Goal: Transaction & Acquisition: Purchase product/service

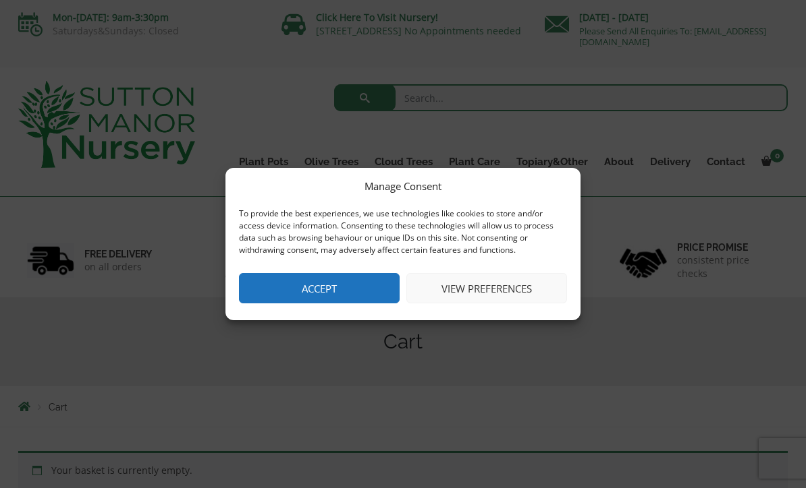
click at [368, 291] on button "Accept" at bounding box center [319, 288] width 161 height 30
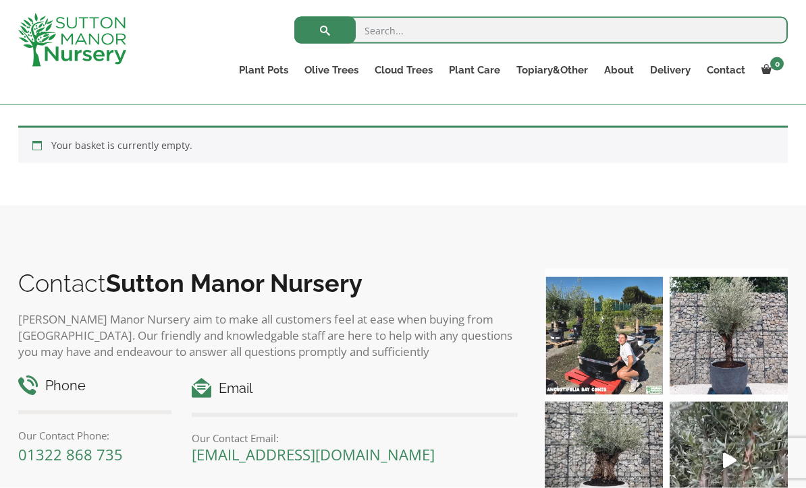
scroll to position [275, 0]
click at [0, 0] on link "Multi Stem Olives (Arcadia Range)" at bounding box center [0, 0] width 0 height 0
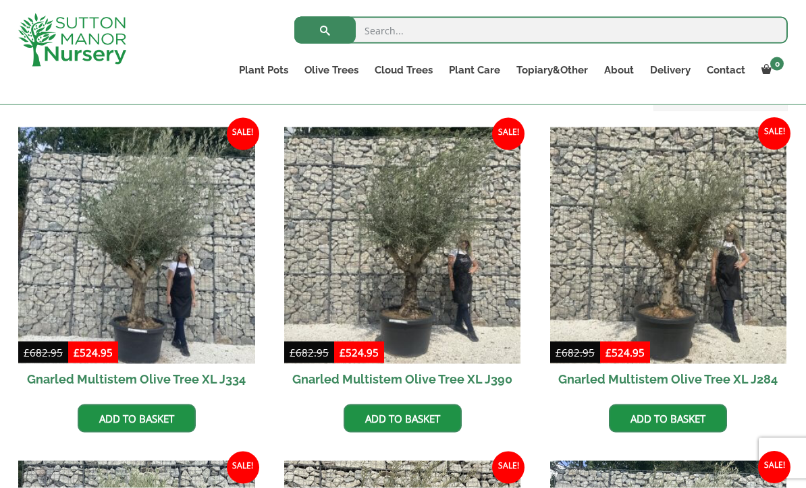
scroll to position [565, 0]
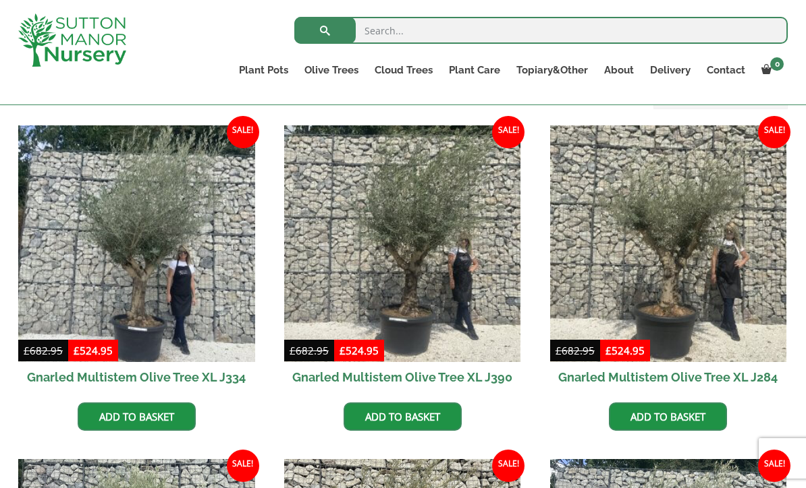
click at [0, 0] on link "Multi Stem Olives (Arcadia Range)" at bounding box center [0, 0] width 0 height 0
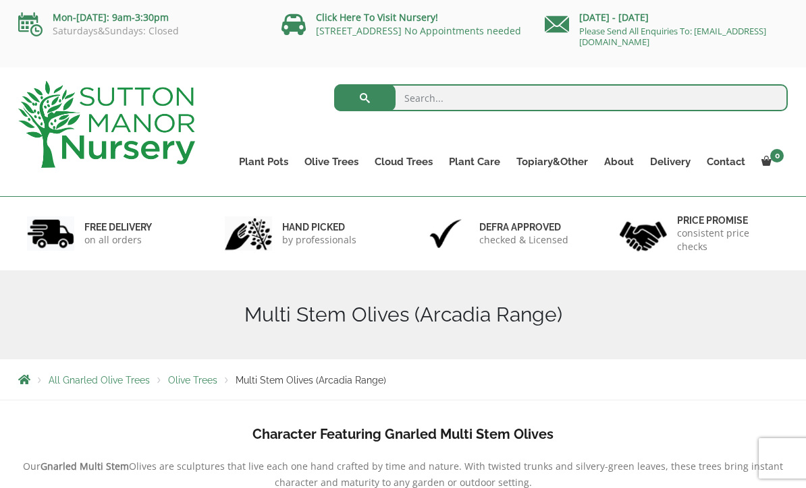
click at [441, 101] on input "search" at bounding box center [561, 97] width 454 height 27
type input "Tuscan olive trees"
click at [364, 98] on button "submit" at bounding box center [364, 97] width 61 height 27
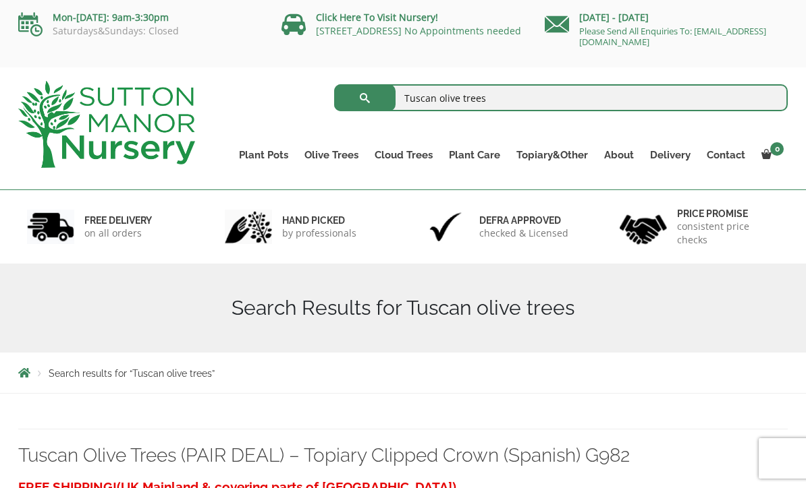
click at [472, 312] on h1 "Search Results for Tuscan olive trees" at bounding box center [402, 308] width 769 height 24
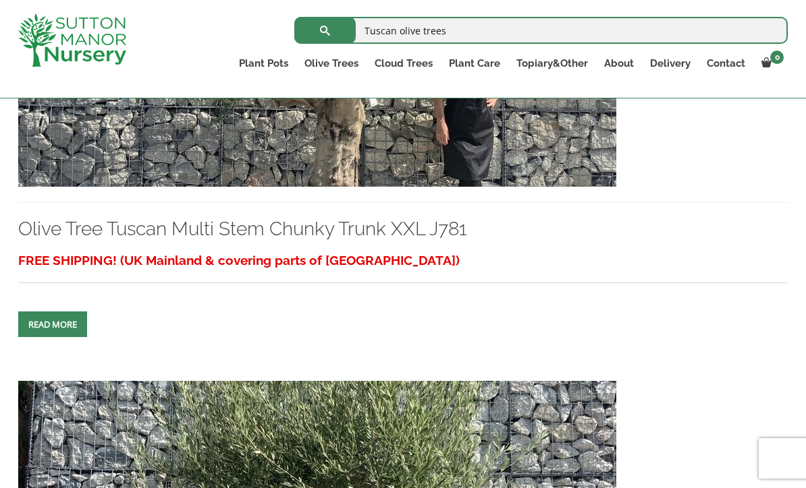
scroll to position [1212, 0]
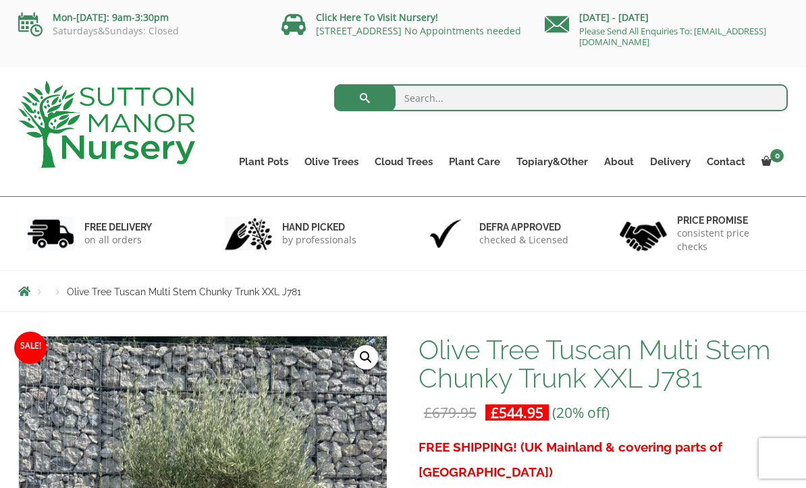
click at [0, 0] on link "Gnarled Olive Trees (Grande Range)" at bounding box center [0, 0] width 0 height 0
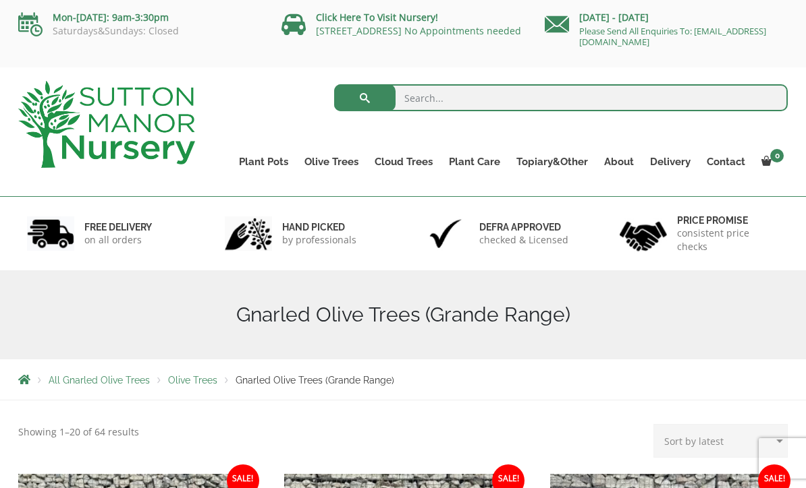
click at [0, 0] on link "Plateau Olive Trees (Mesa Range)" at bounding box center [0, 0] width 0 height 0
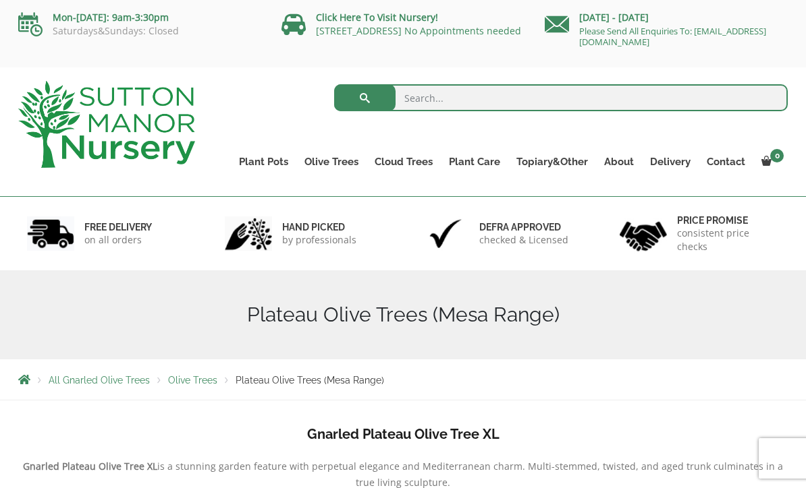
click at [0, 0] on link "Multi Stem Olives (Arcadia Range)" at bounding box center [0, 0] width 0 height 0
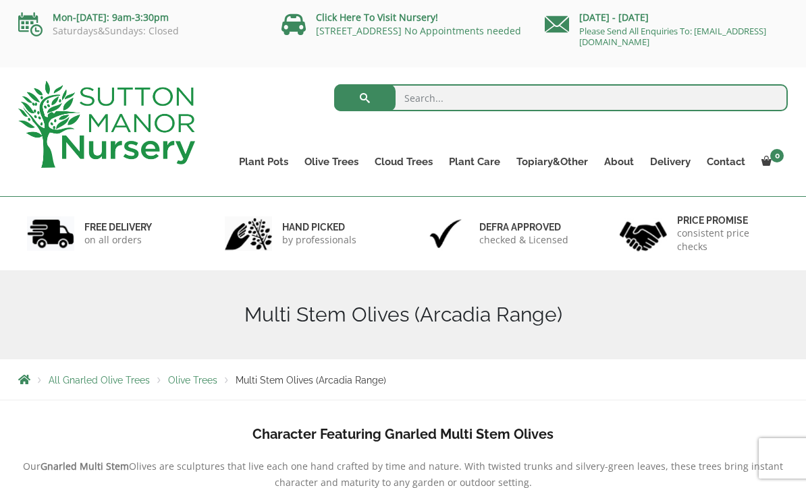
click at [200, 378] on span "Olive Trees" at bounding box center [192, 380] width 49 height 11
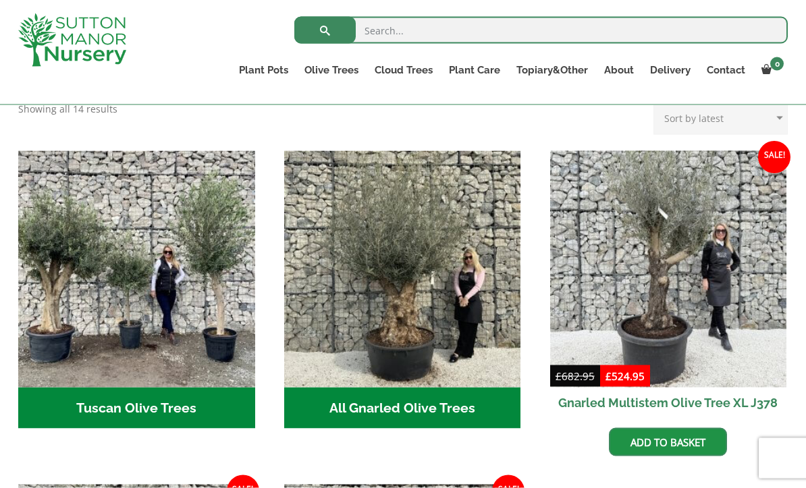
scroll to position [455, 0]
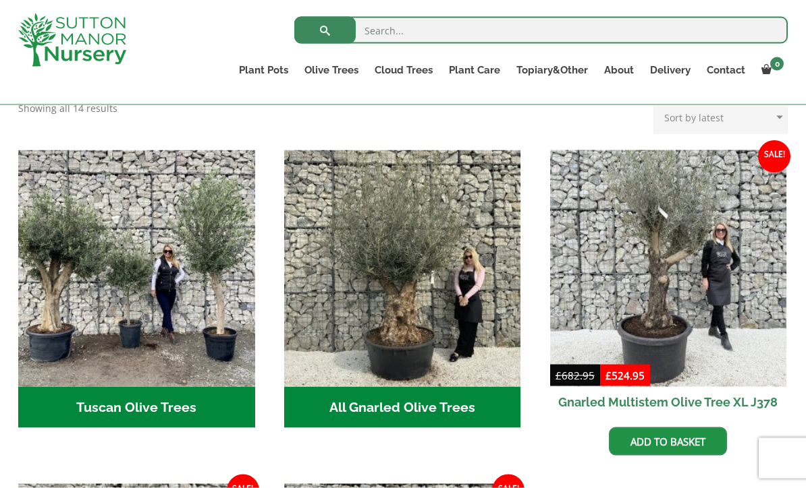
click at [175, 387] on h2 "Tuscan Olive Trees (5)" at bounding box center [136, 408] width 237 height 42
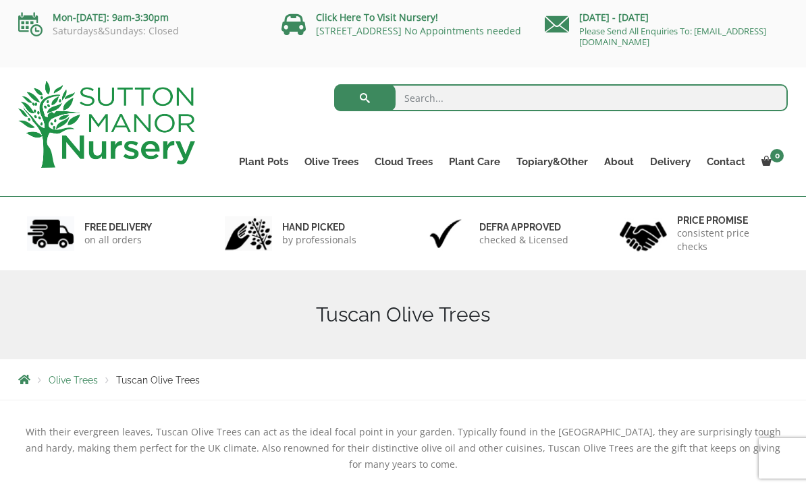
click at [86, 375] on span "Olive Trees" at bounding box center [73, 380] width 49 height 11
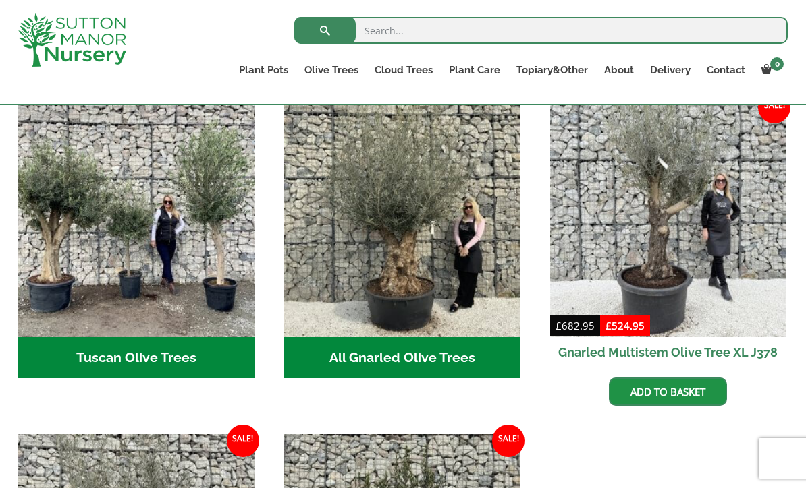
scroll to position [507, 0]
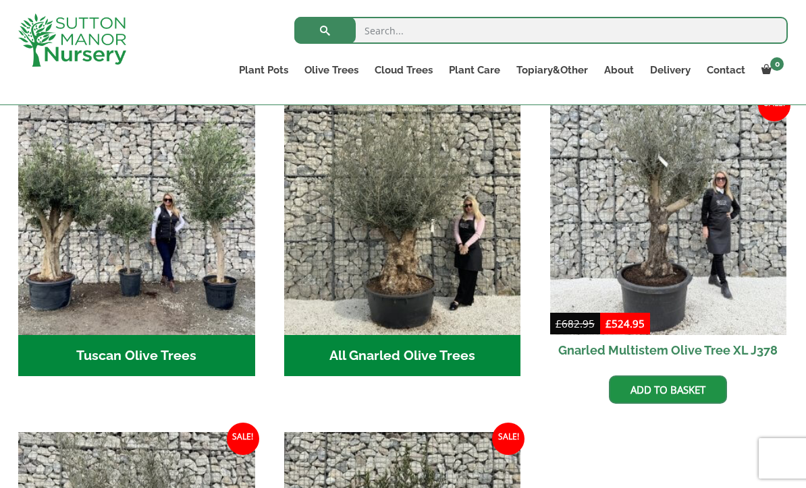
click at [128, 345] on h2 "Tuscan Olive Trees (5)" at bounding box center [136, 356] width 237 height 42
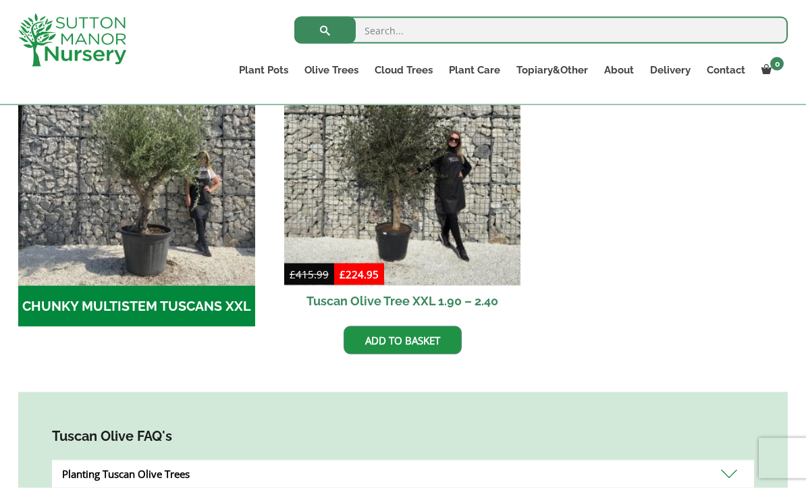
scroll to position [470, 0]
click at [183, 314] on h2 "CHUNKY MULTISTEM TUSCANS XXL (4)" at bounding box center [136, 306] width 237 height 42
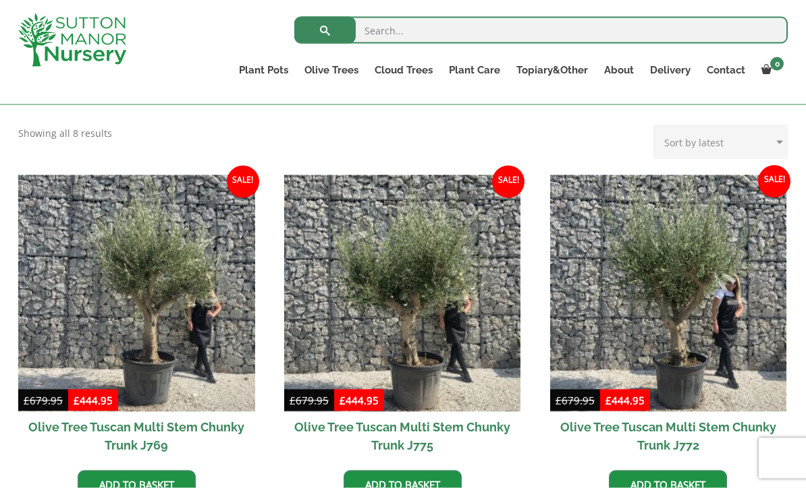
scroll to position [275, 0]
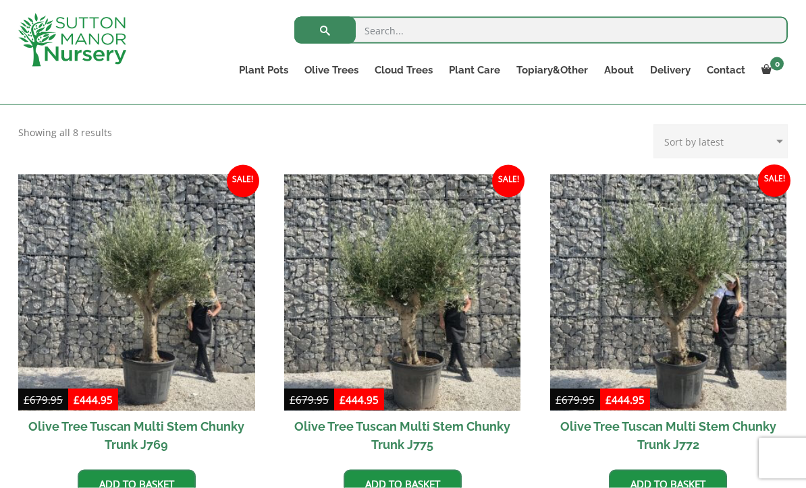
click at [166, 482] on link "Add to basket" at bounding box center [137, 484] width 118 height 28
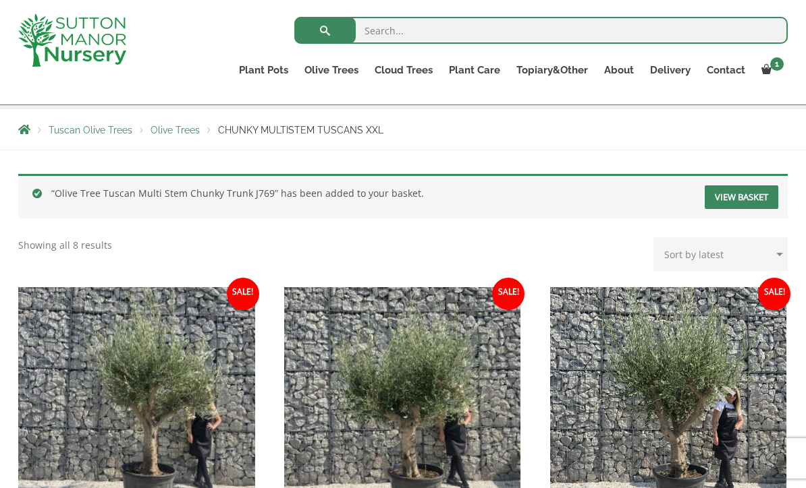
scroll to position [227, 0]
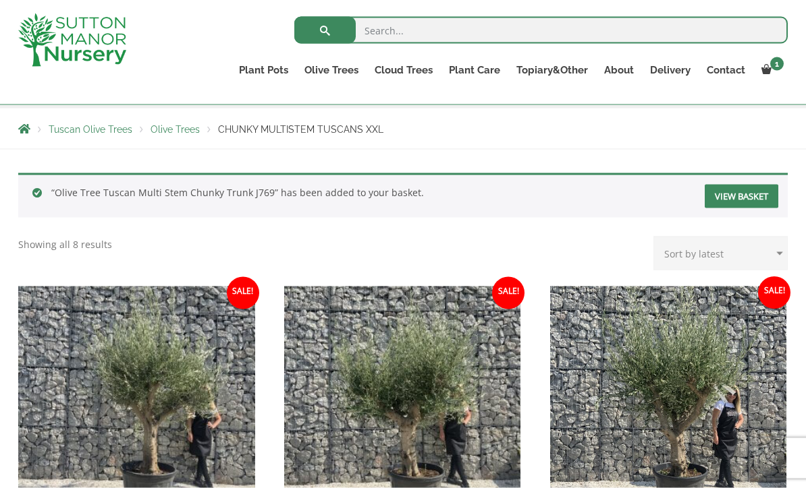
click at [744, 198] on link "View basket" at bounding box center [741, 197] width 74 height 24
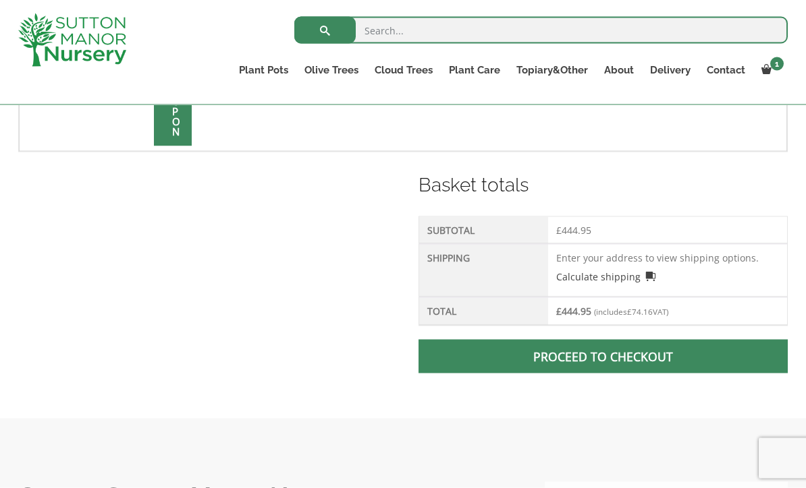
scroll to position [503, 0]
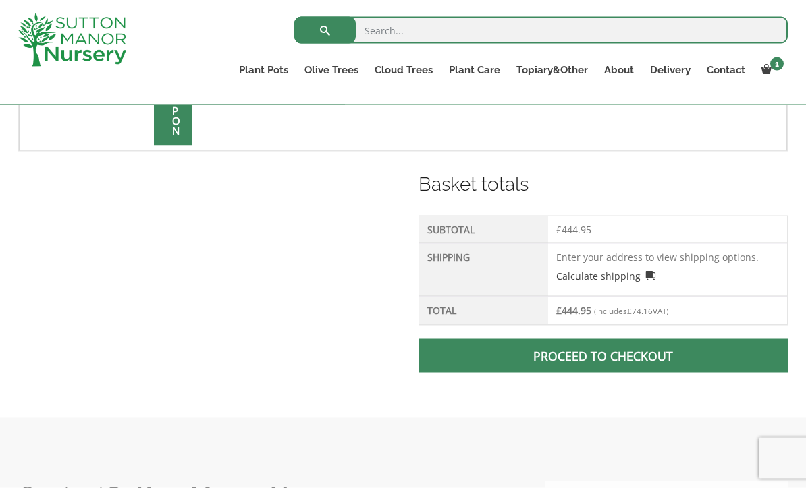
click at [627, 270] on link "Calculate shipping" at bounding box center [606, 276] width 100 height 14
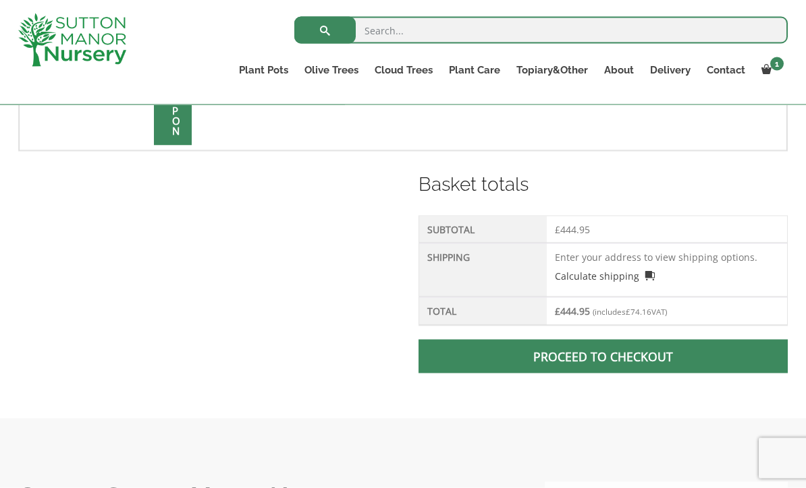
scroll to position [504, 0]
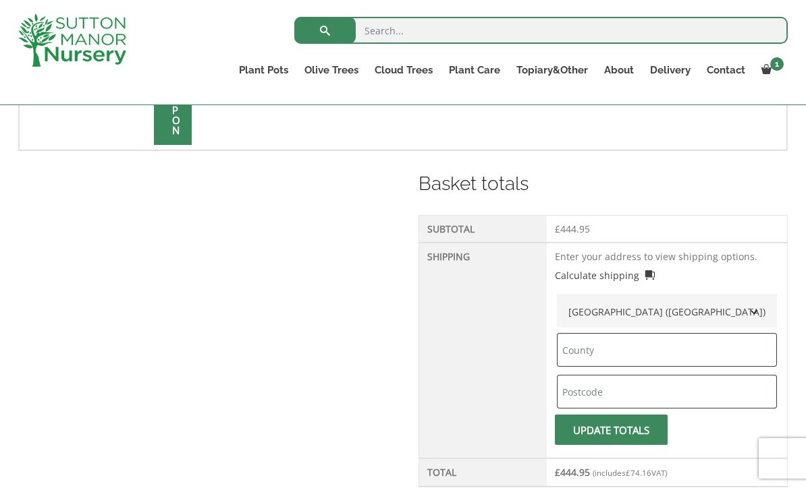
click at [300, 474] on div "Basket totals Subtotal £ 444.95 Shipping Enter your address to view shipping op…" at bounding box center [402, 363] width 769 height 387
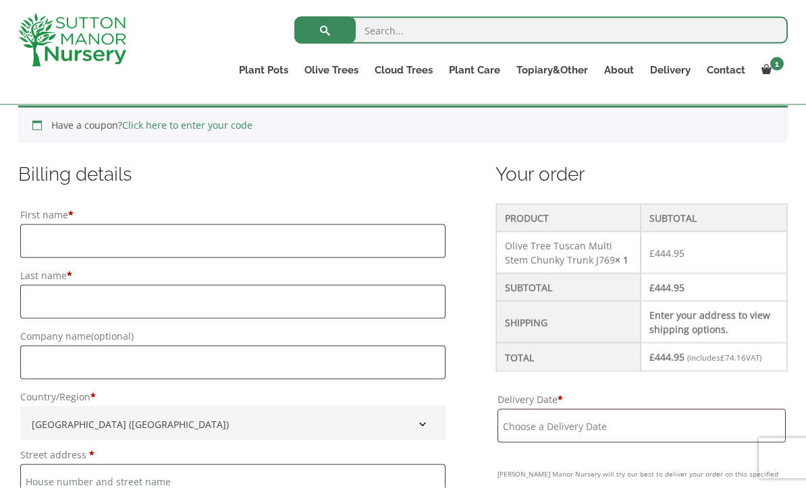
scroll to position [296, 0]
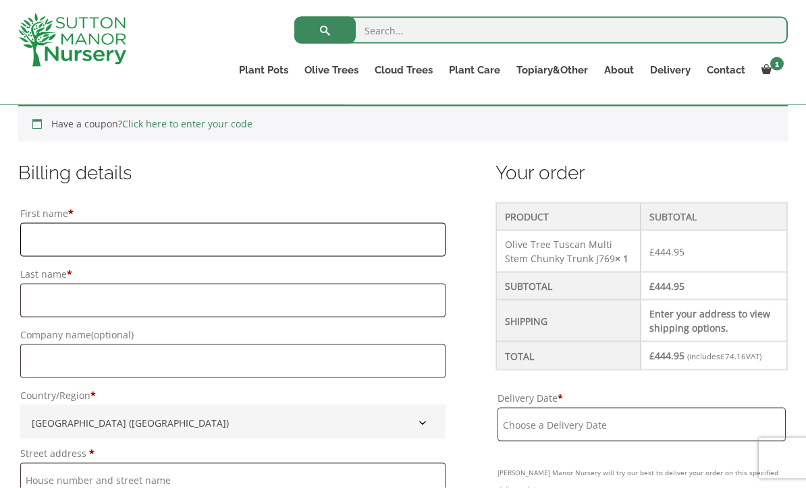
click at [169, 238] on input "First name *" at bounding box center [232, 240] width 425 height 34
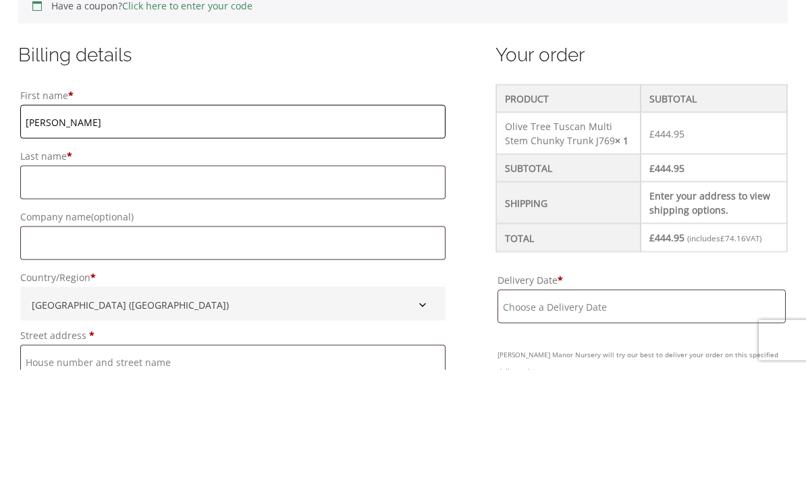
type input "[PERSON_NAME]"
click at [107, 284] on input "Last name *" at bounding box center [232, 301] width 425 height 34
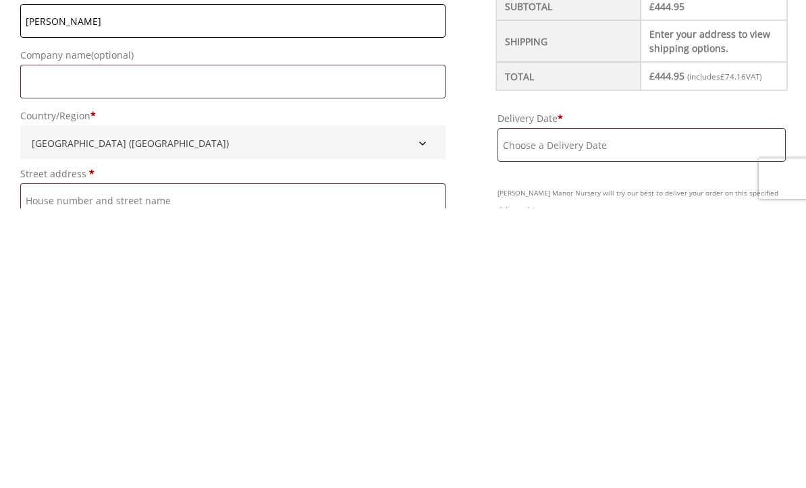
type input "Healey"
click at [128, 464] on input "Street address *" at bounding box center [232, 481] width 425 height 34
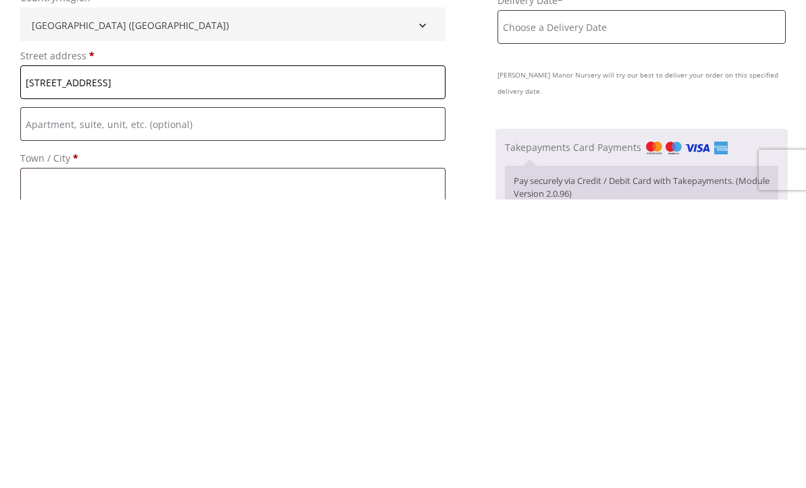
scroll to position [405, 0]
type input "[STREET_ADDRESS]"
click at [111, 456] on input "Town / City *" at bounding box center [232, 473] width 425 height 34
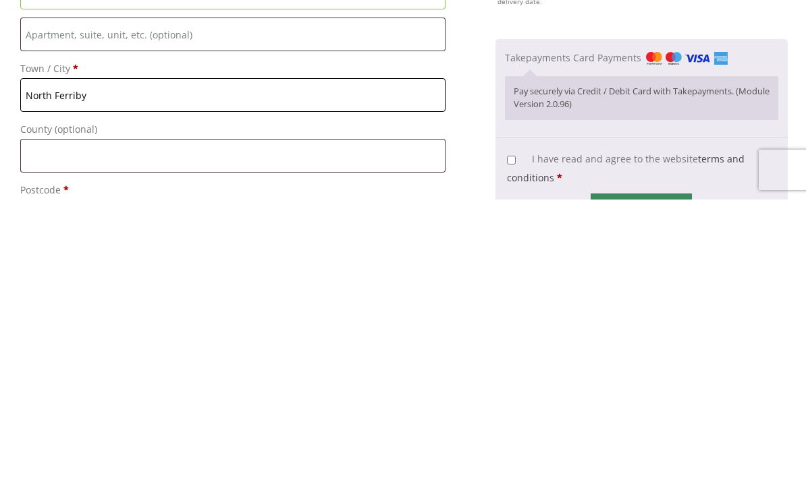
scroll to position [498, 0]
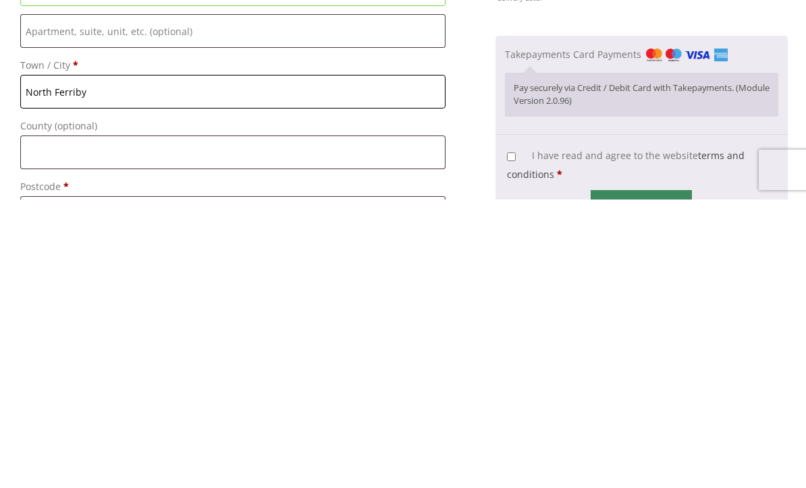
type input "North Ferriby"
click at [134, 424] on input "County (optional)" at bounding box center [232, 441] width 425 height 34
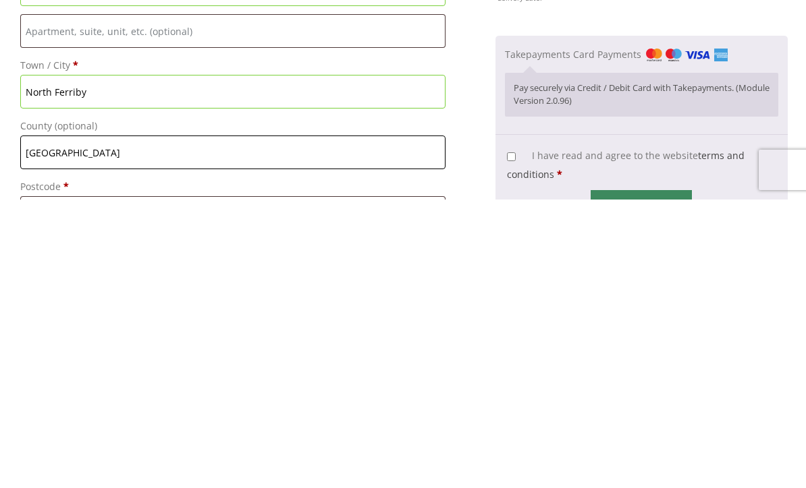
type input "[GEOGRAPHIC_DATA]"
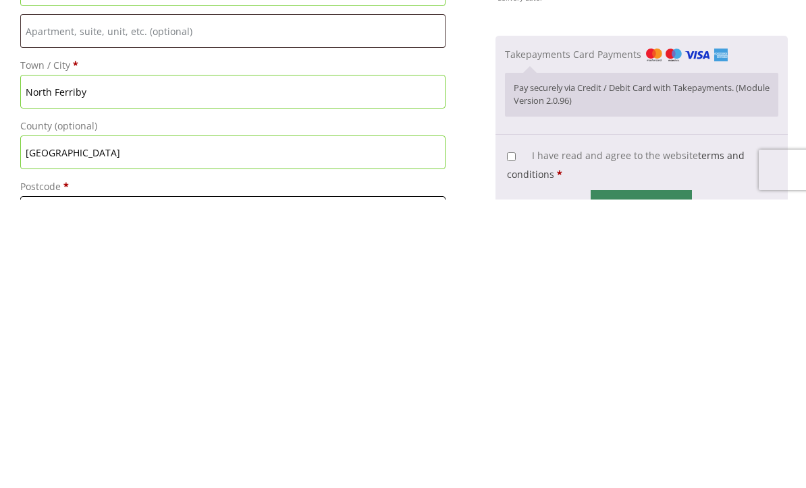
scroll to position [590, 0]
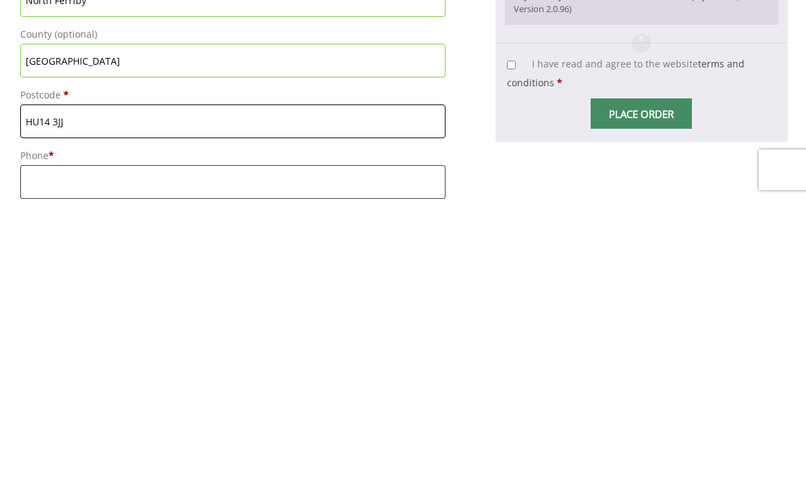
type input "HU14 3JJ"
click at [162, 454] on input "Phone *" at bounding box center [232, 471] width 425 height 34
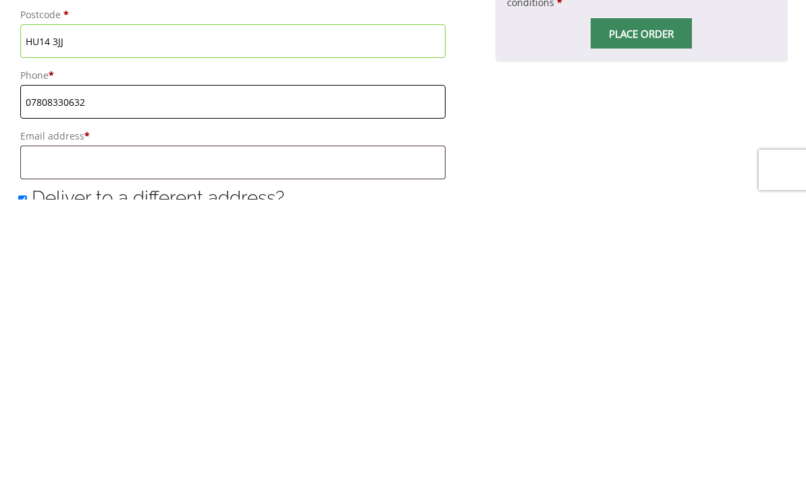
scroll to position [673, 0]
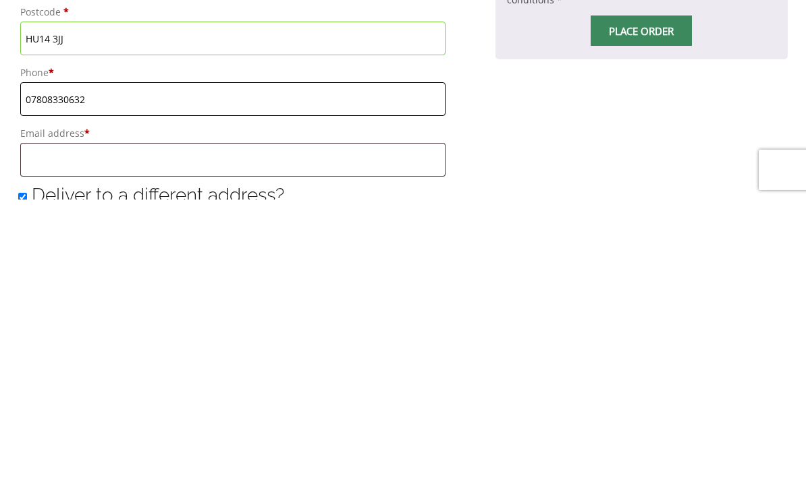
type input "07808330632"
click at [76, 432] on input "Email address *" at bounding box center [232, 449] width 425 height 34
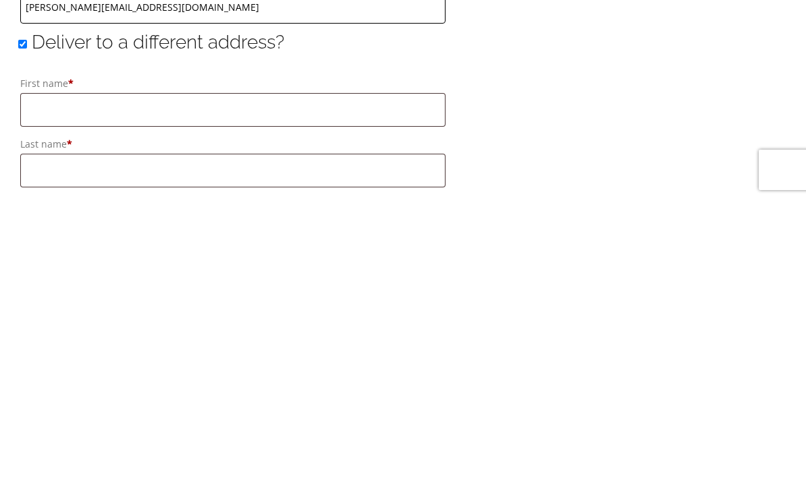
scroll to position [829, 0]
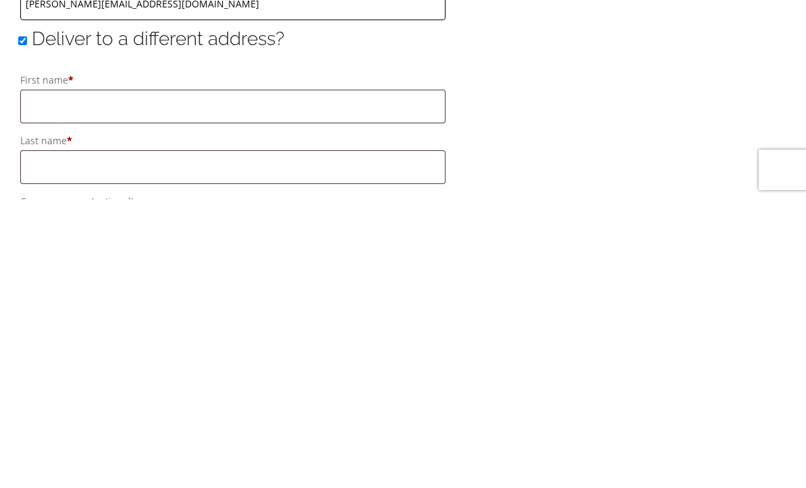
type input "[PERSON_NAME][EMAIL_ADDRESS][DOMAIN_NAME]"
click at [144, 378] on input "First name *" at bounding box center [232, 395] width 425 height 34
type input "Diane"
click at [90, 439] on input "Last name *" at bounding box center [232, 456] width 425 height 34
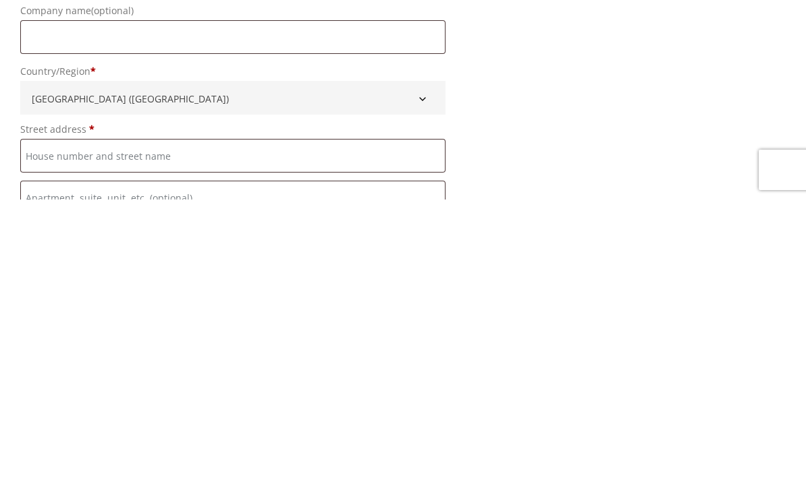
scroll to position [1020, 0]
type input "Pinion"
click at [136, 428] on input "Street address *" at bounding box center [232, 445] width 425 height 34
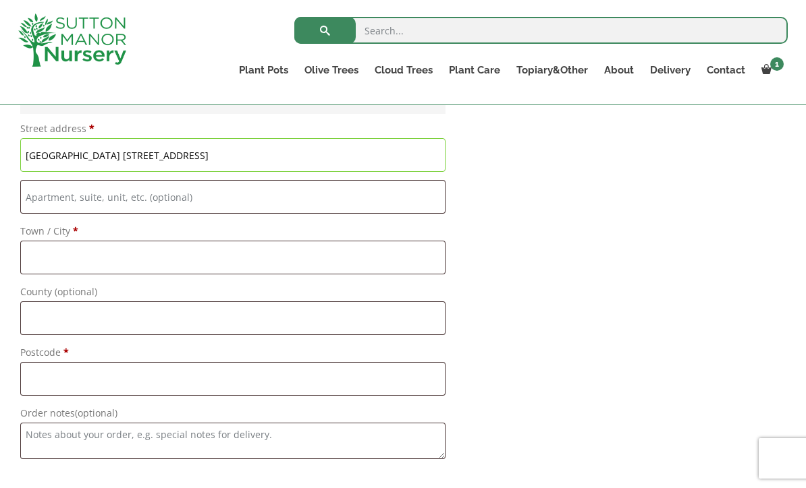
type input "[GEOGRAPHIC_DATA] [STREET_ADDRESS]"
click at [149, 256] on input "Town / City *" at bounding box center [232, 258] width 425 height 34
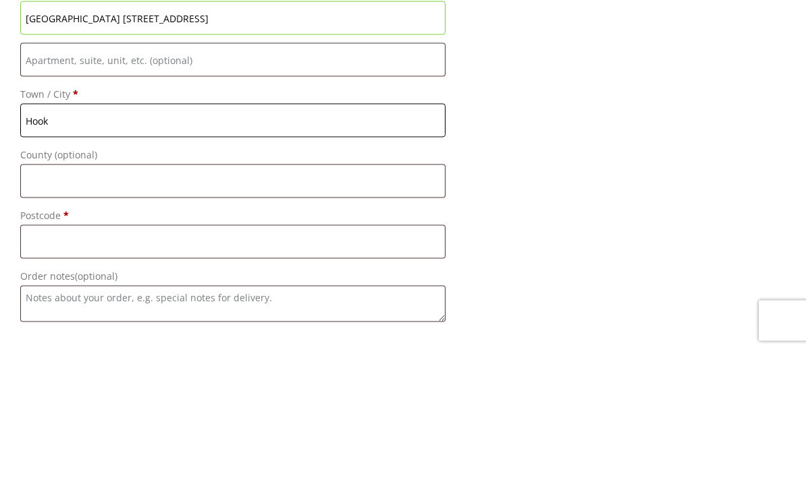
type input "Hook"
click at [95, 302] on input "County (optional)" at bounding box center [232, 319] width 425 height 34
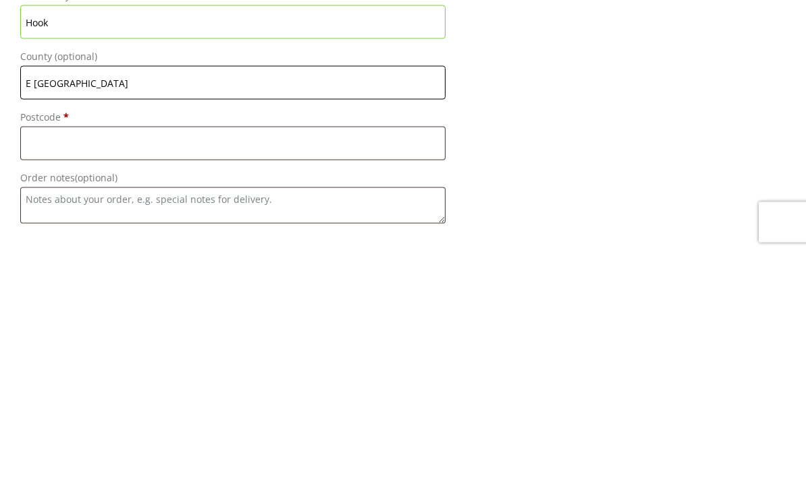
type input "E [GEOGRAPHIC_DATA]"
click at [151, 363] on input "Postcode *" at bounding box center [232, 380] width 425 height 34
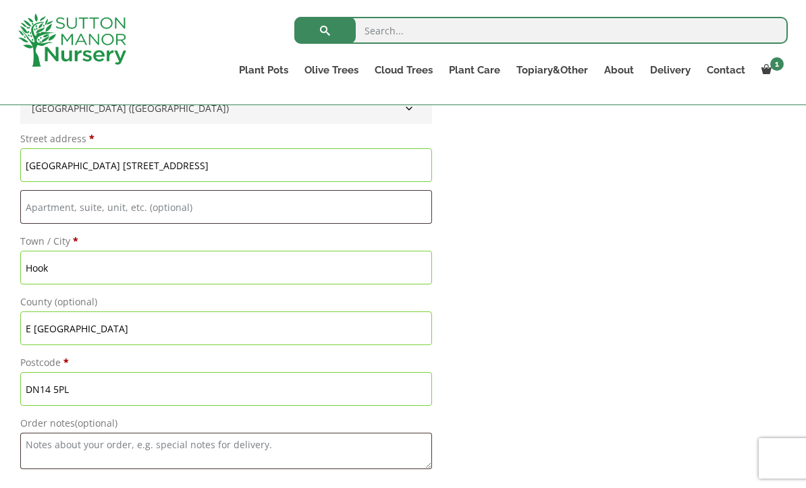
scroll to position [1299, 0]
type input "DN14 5PL"
click at [102, 273] on input "Hook" at bounding box center [226, 269] width 412 height 34
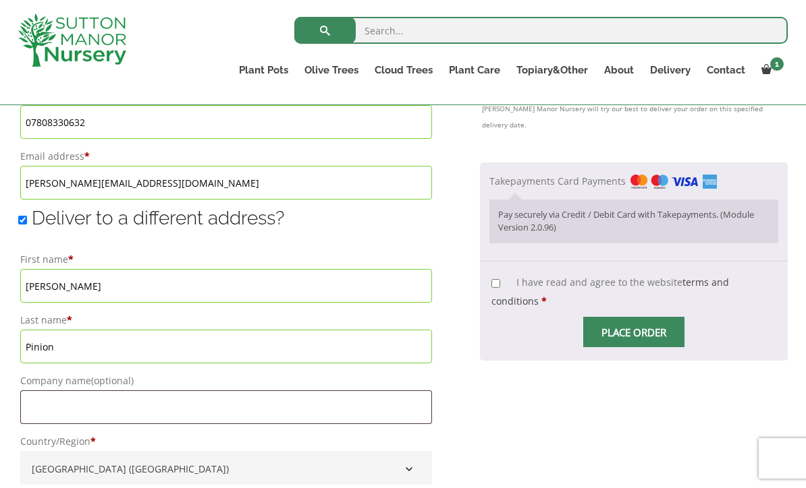
scroll to position [938, 0]
type input "Hook Goole"
click at [501, 277] on label "I have read and agree to the website terms and conditions *" at bounding box center [609, 293] width 237 height 32
click at [500, 280] on input "I have read and agree to the website terms and conditions *" at bounding box center [495, 284] width 9 height 9
checkbox input "true"
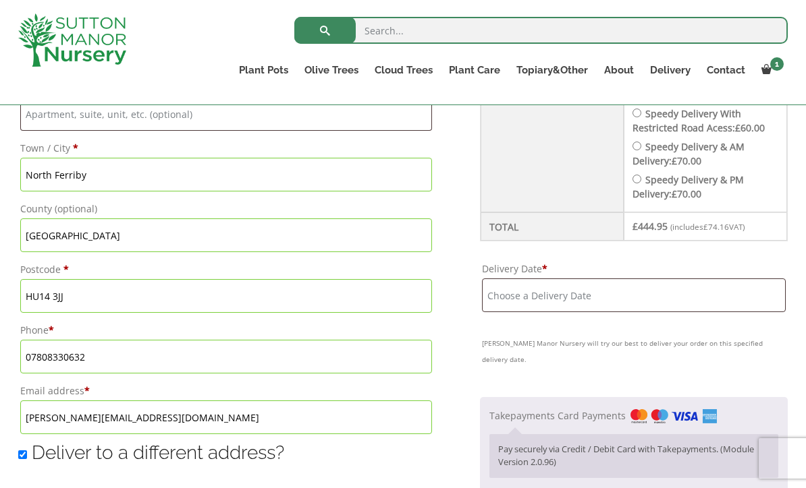
scroll to position [705, 0]
click at [632, 283] on input "Delivery Date *" at bounding box center [634, 294] width 304 height 34
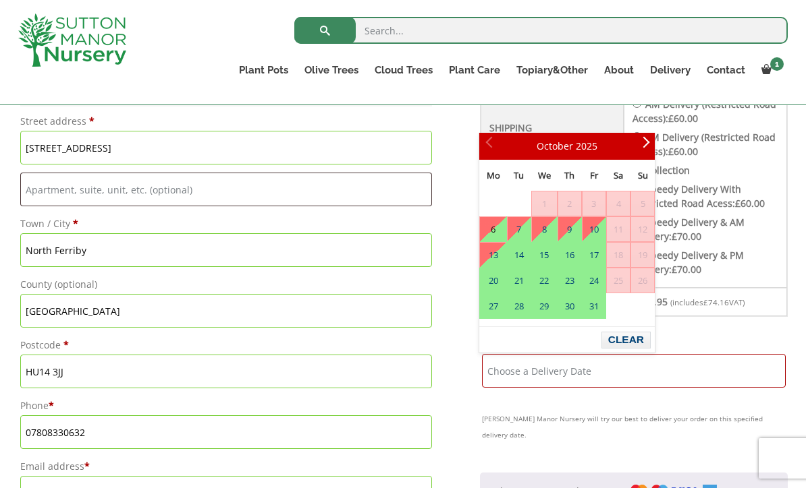
scroll to position [627, 0]
click at [526, 229] on link "7" at bounding box center [518, 230] width 23 height 24
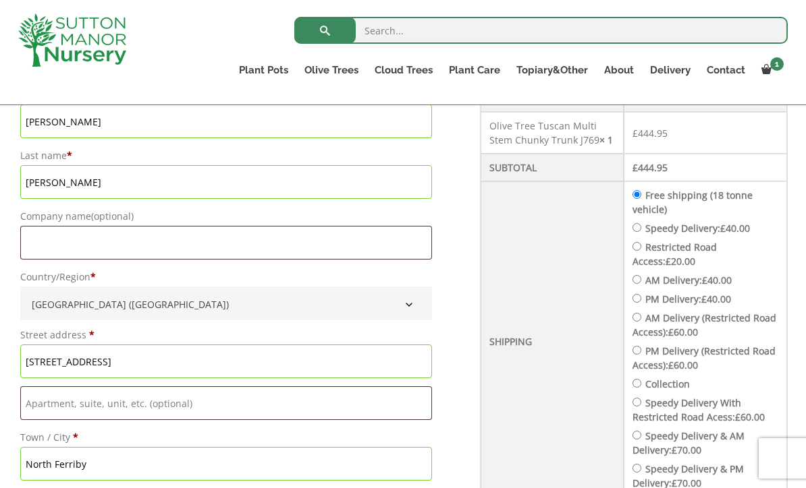
scroll to position [413, 0]
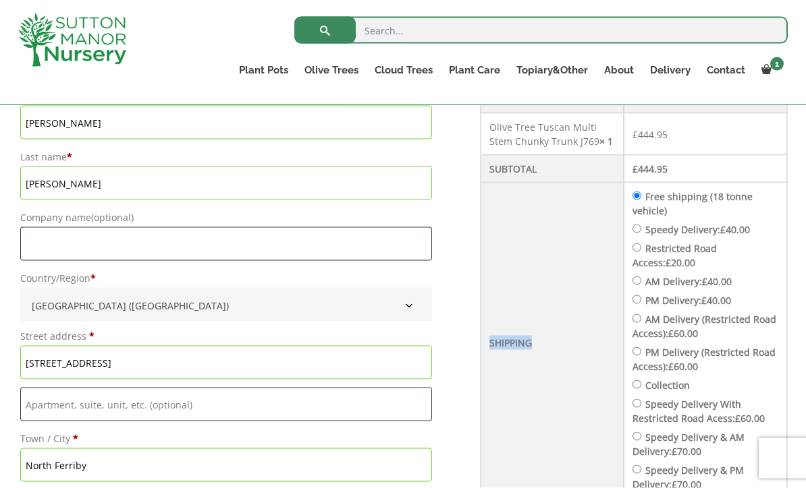
click at [585, 421] on th "Shipping" at bounding box center [551, 343] width 143 height 320
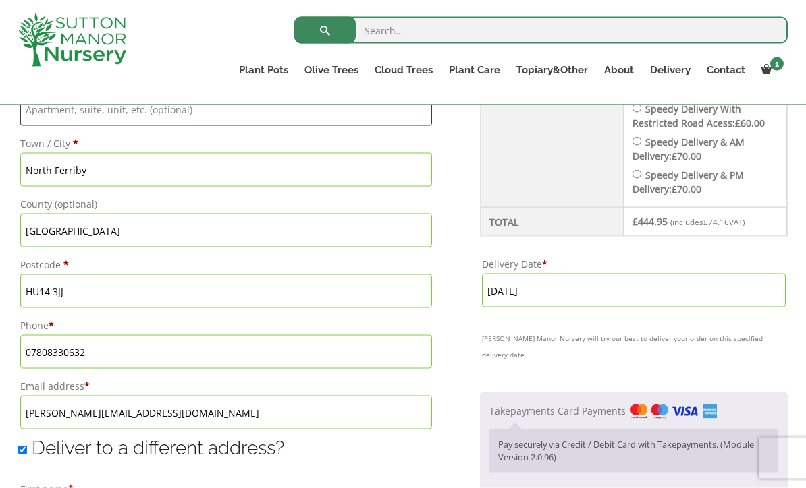
scroll to position [710, 0]
click at [647, 288] on input "[DATE]" at bounding box center [634, 290] width 304 height 34
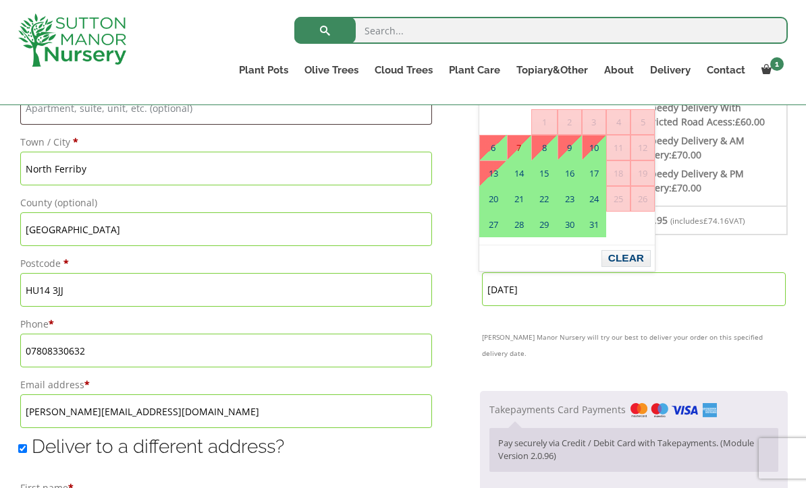
click at [473, 366] on div "Billing details First name * Zoe Last name * Healey Company name (optional) Cou…" at bounding box center [248, 405] width 461 height 1319
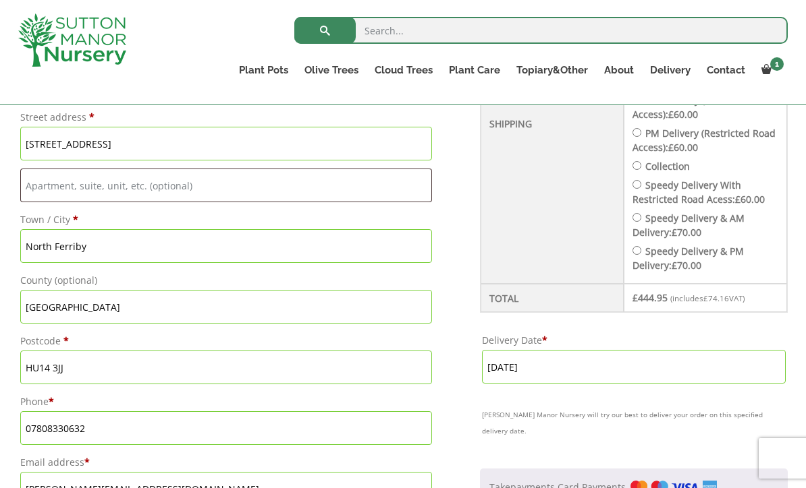
scroll to position [627, 0]
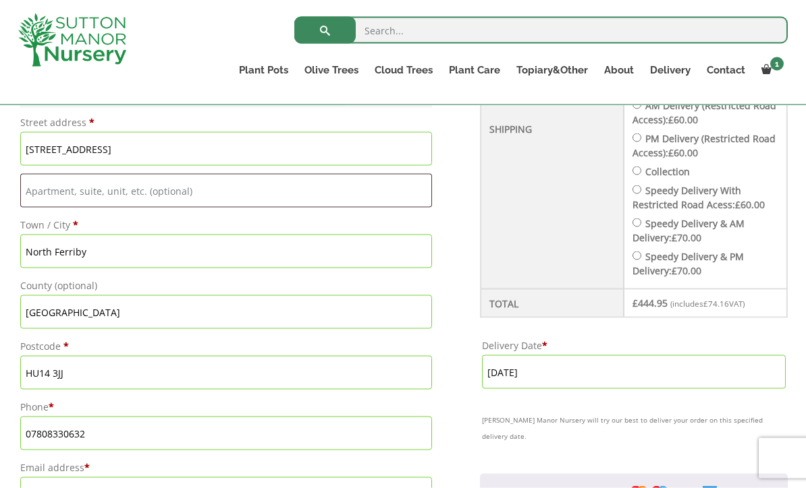
click at [625, 364] on input "[DATE]" at bounding box center [634, 373] width 304 height 34
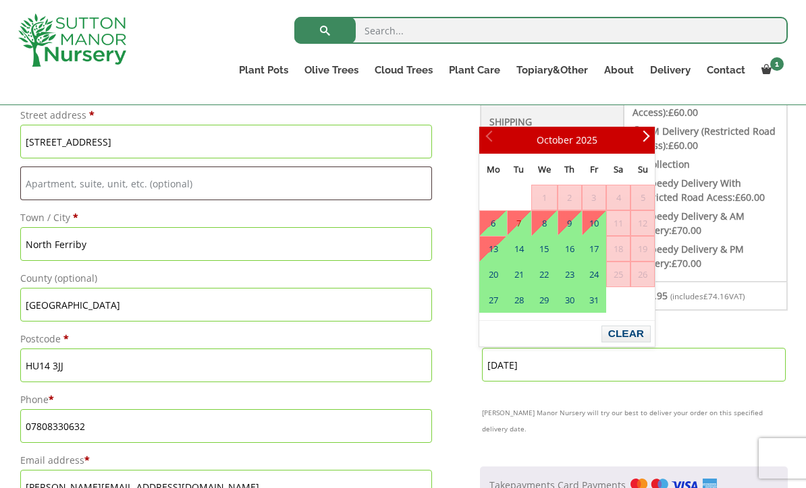
scroll to position [629, 0]
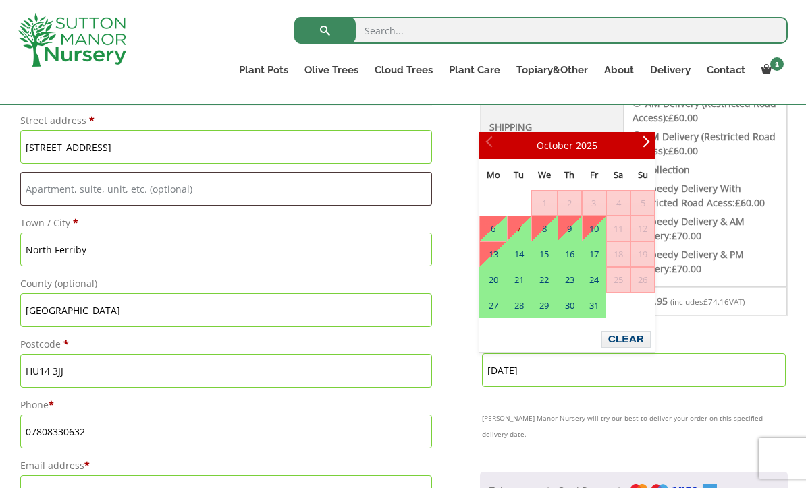
click at [639, 147] on span "Next" at bounding box center [643, 145] width 11 height 11
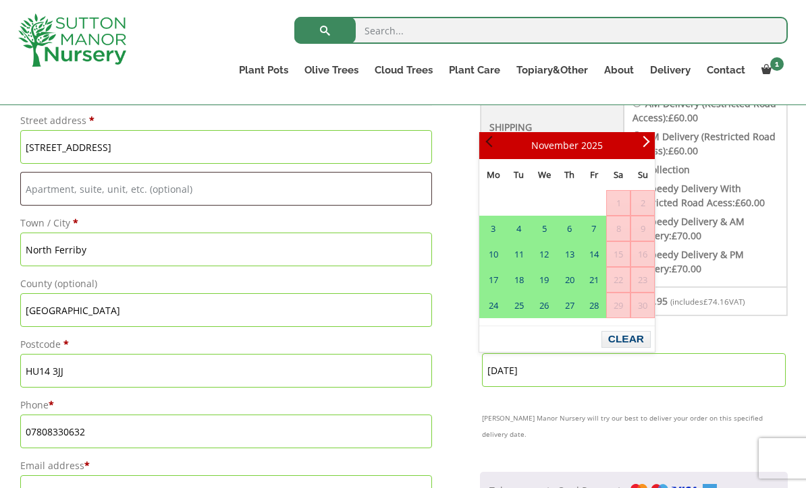
click at [495, 142] on span "Prev" at bounding box center [490, 145] width 11 height 11
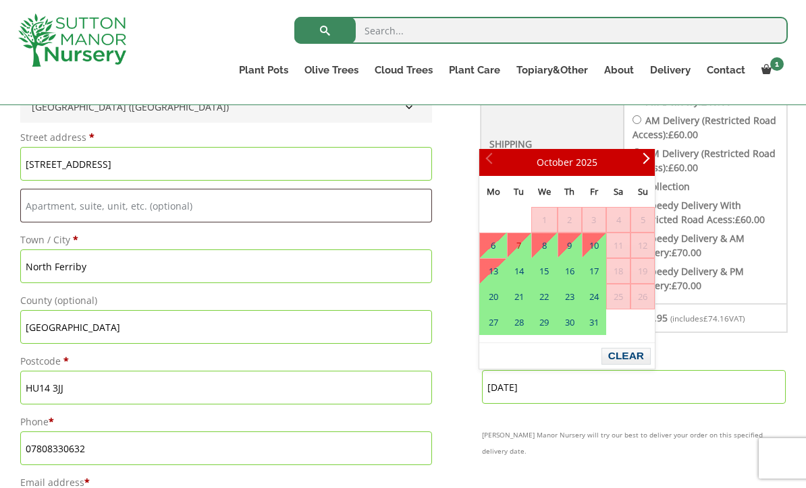
scroll to position [613, 0]
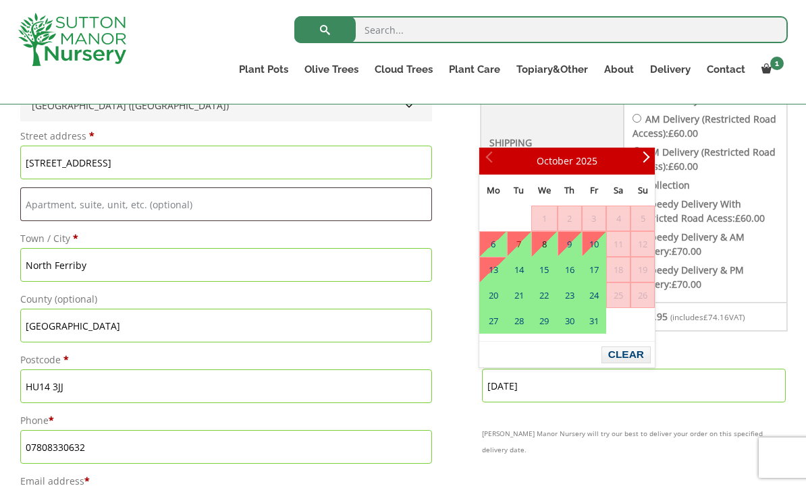
click at [553, 246] on link "8" at bounding box center [544, 245] width 25 height 24
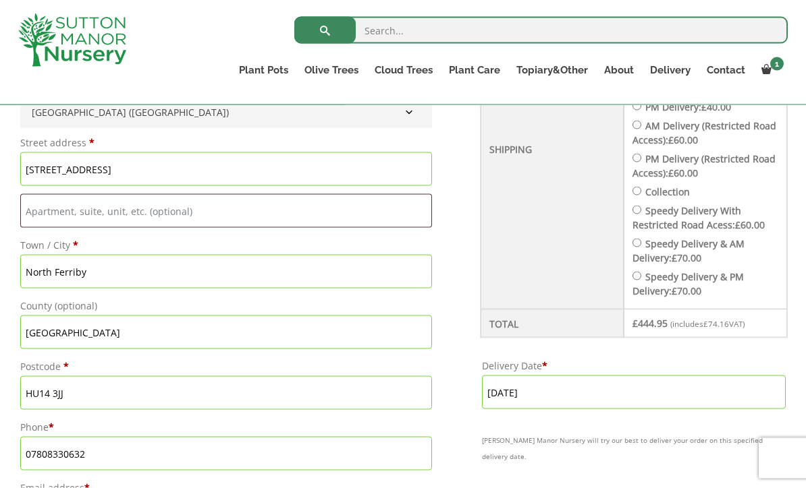
scroll to position [594, 0]
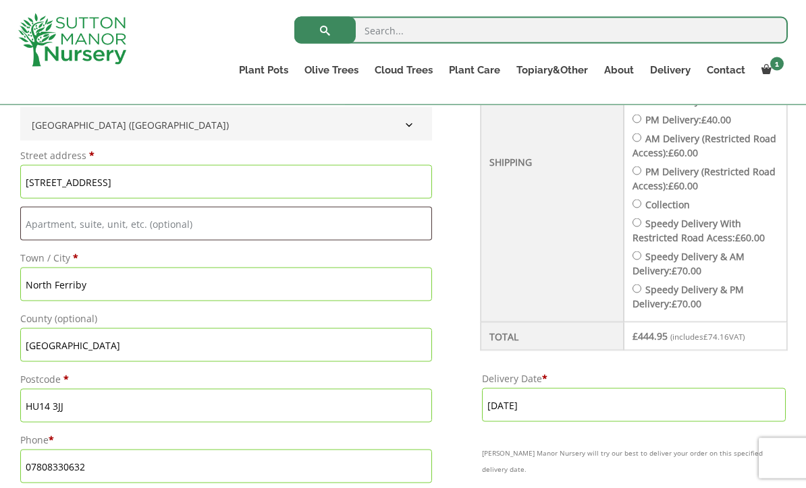
click at [581, 400] on input "8 October, 2025" at bounding box center [634, 406] width 304 height 34
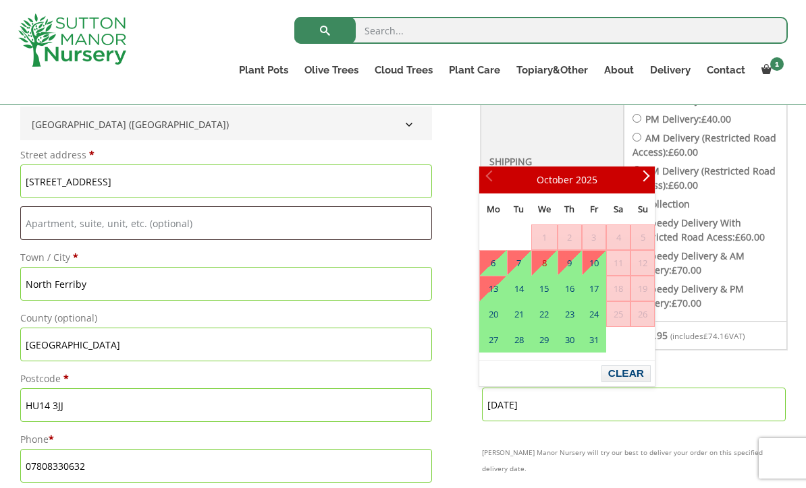
click at [532, 257] on link "8" at bounding box center [544, 263] width 25 height 24
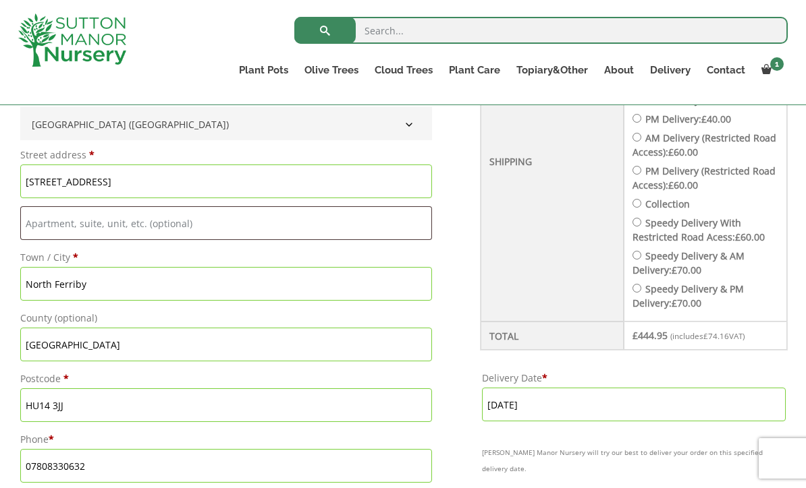
click at [584, 403] on input "8 October, 2025" at bounding box center [634, 405] width 304 height 34
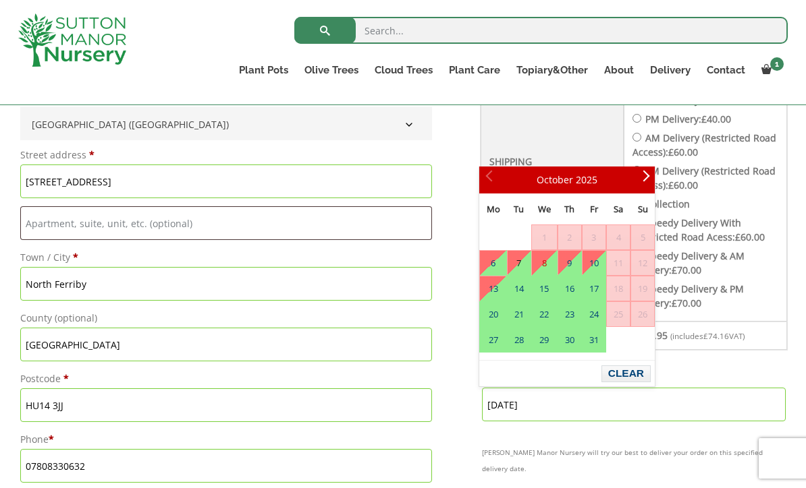
click at [526, 265] on link "7" at bounding box center [518, 263] width 23 height 24
type input "[DATE]"
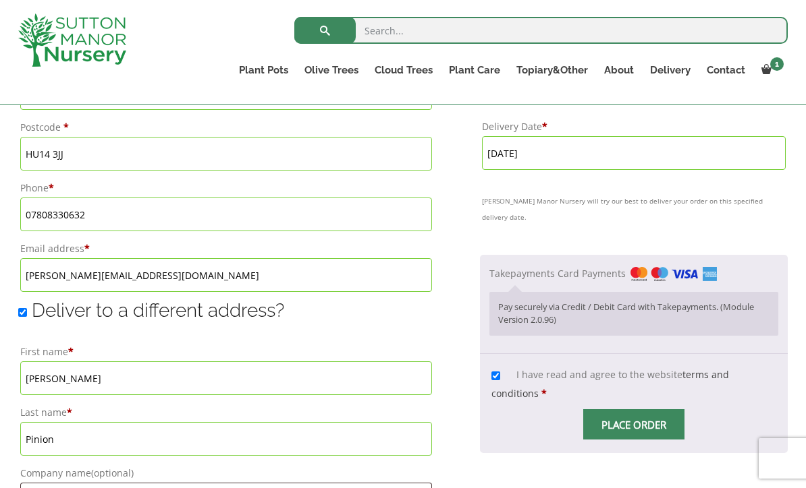
scroll to position [845, 0]
click at [634, 426] on span "Checkout" at bounding box center [634, 426] width 0 height 0
click at [635, 410] on input "Place order" at bounding box center [633, 425] width 101 height 30
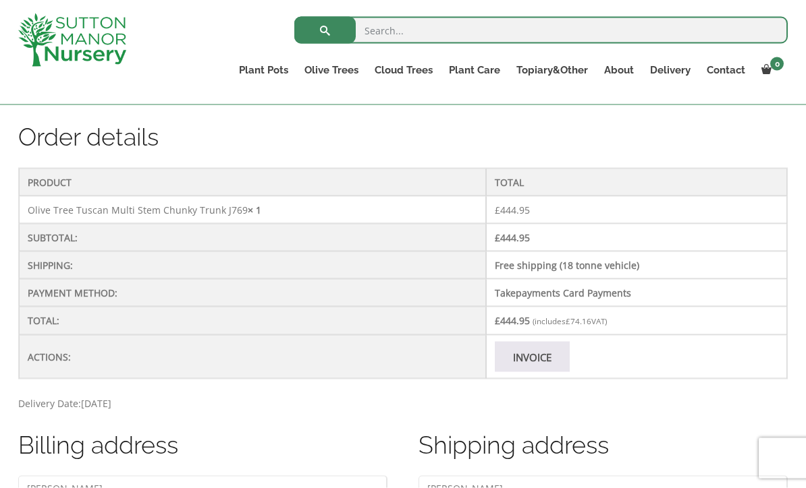
scroll to position [371, 0]
click at [534, 356] on link "Invoice" at bounding box center [532, 356] width 75 height 30
